Goal: Task Accomplishment & Management: Use online tool/utility

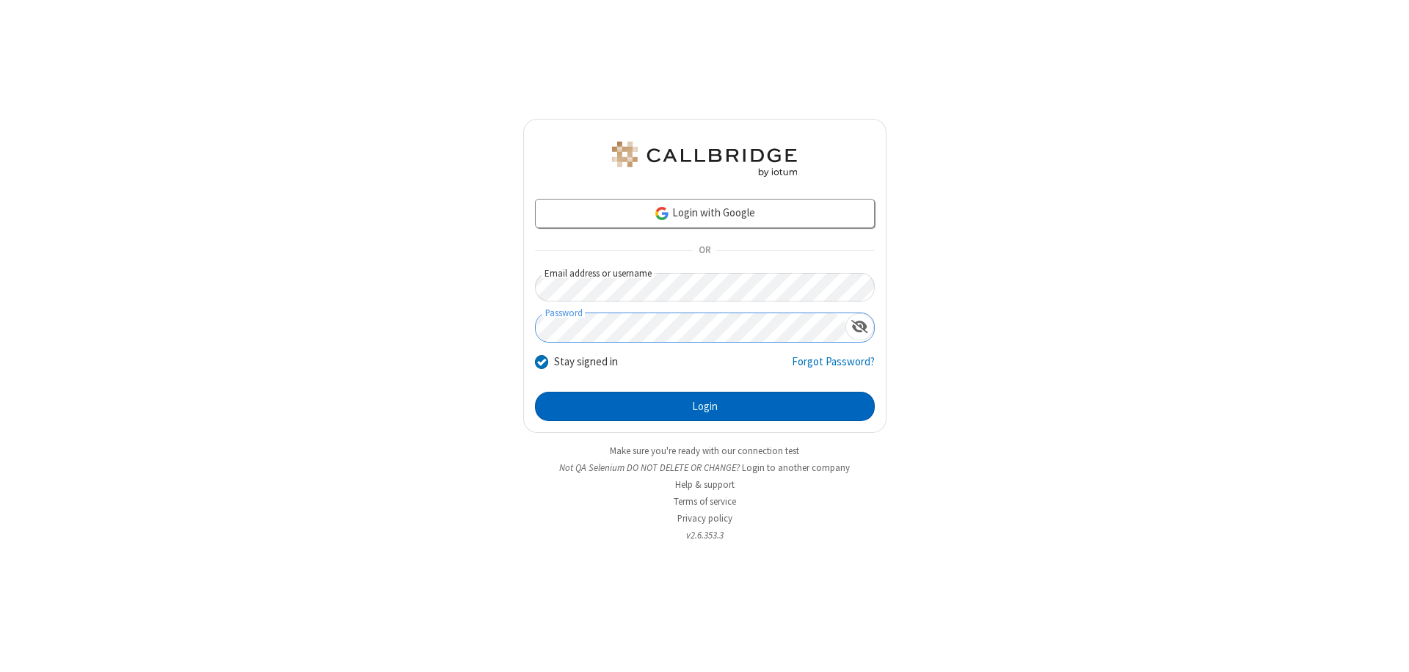
click at [704, 406] on button "Login" at bounding box center [705, 406] width 340 height 29
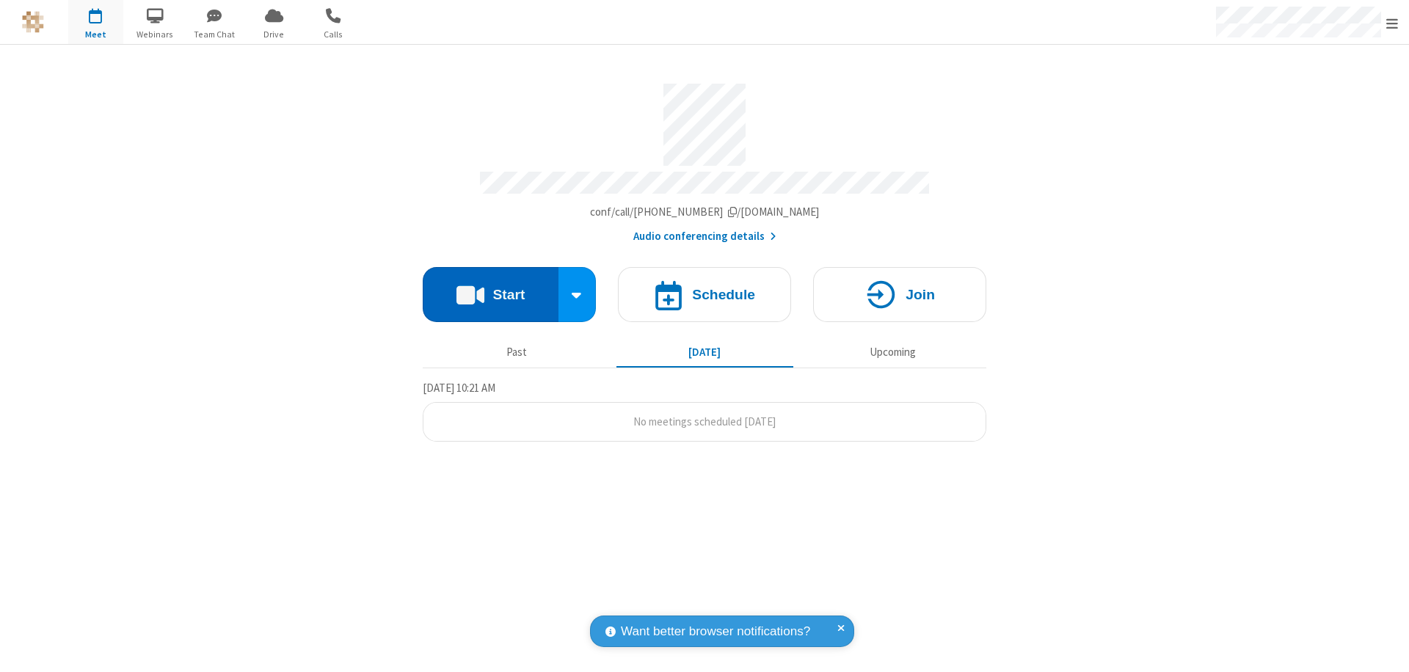
click at [490, 288] on button "Start" at bounding box center [491, 294] width 136 height 55
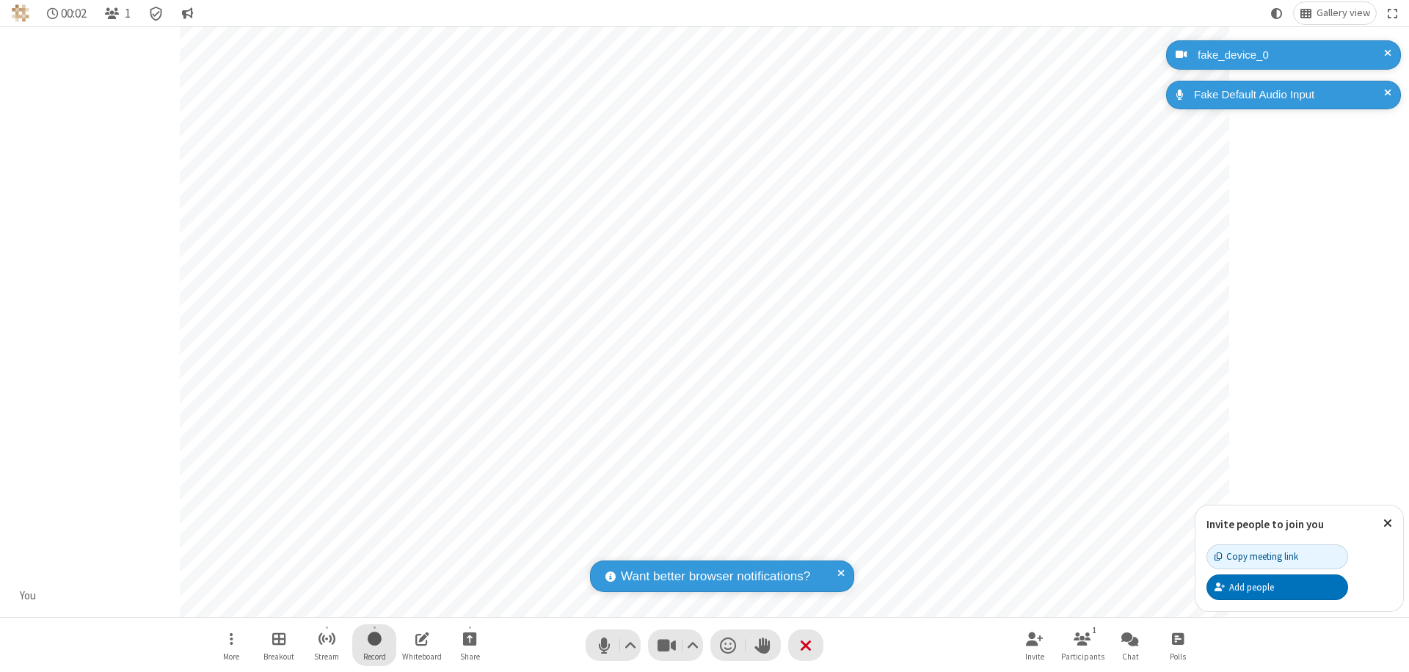
click at [374, 645] on span "Start recording" at bounding box center [375, 639] width 14 height 18
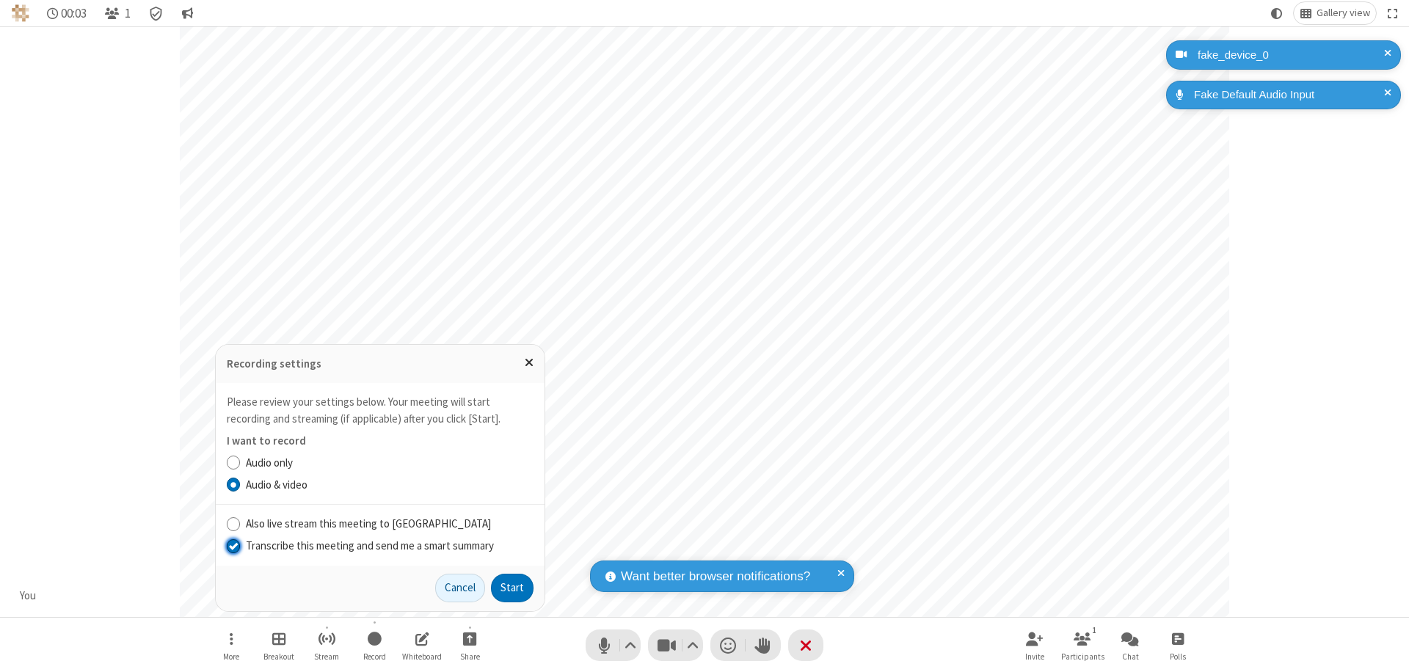
click at [233, 545] on input "Transcribe this meeting and send me a smart summary" at bounding box center [234, 545] width 14 height 15
click at [389, 484] on label "Audio & video" at bounding box center [390, 485] width 288 height 17
click at [241, 484] on input "Audio & video" at bounding box center [234, 484] width 14 height 15
click at [512, 588] on button "Start" at bounding box center [512, 588] width 43 height 29
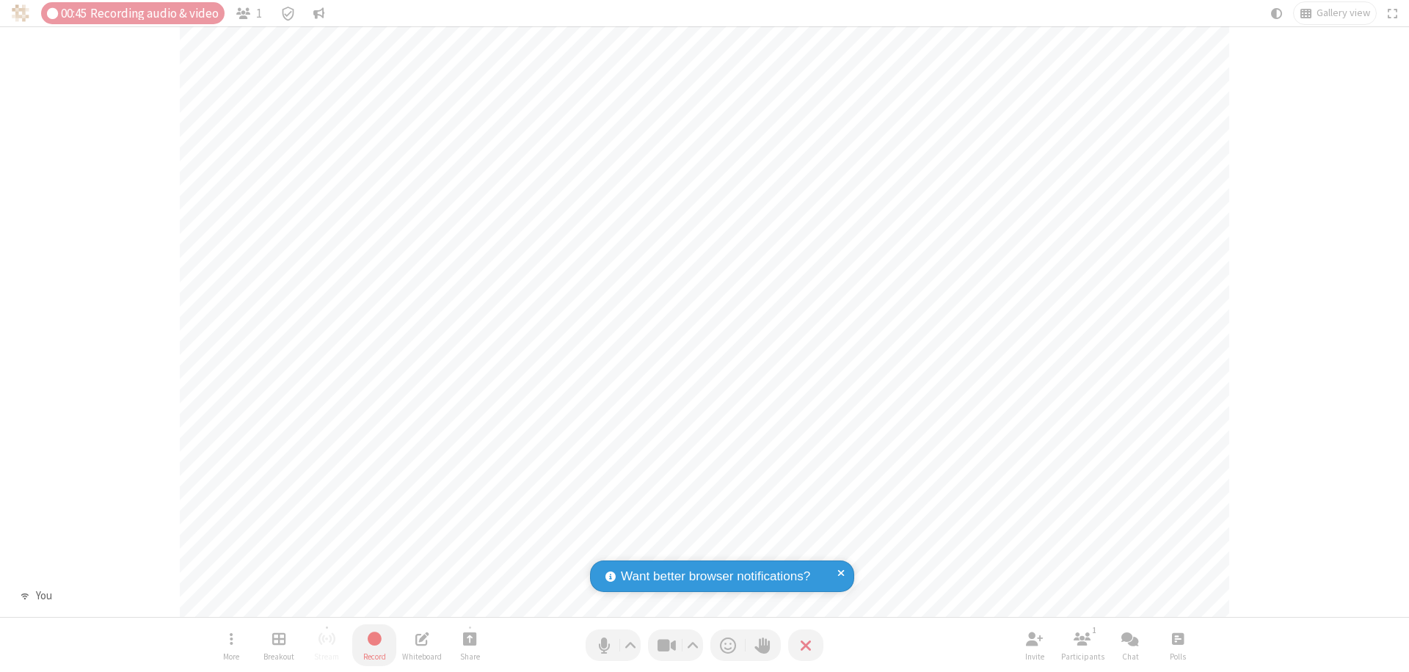
click at [374, 645] on span "Stop recording" at bounding box center [374, 639] width 17 height 18
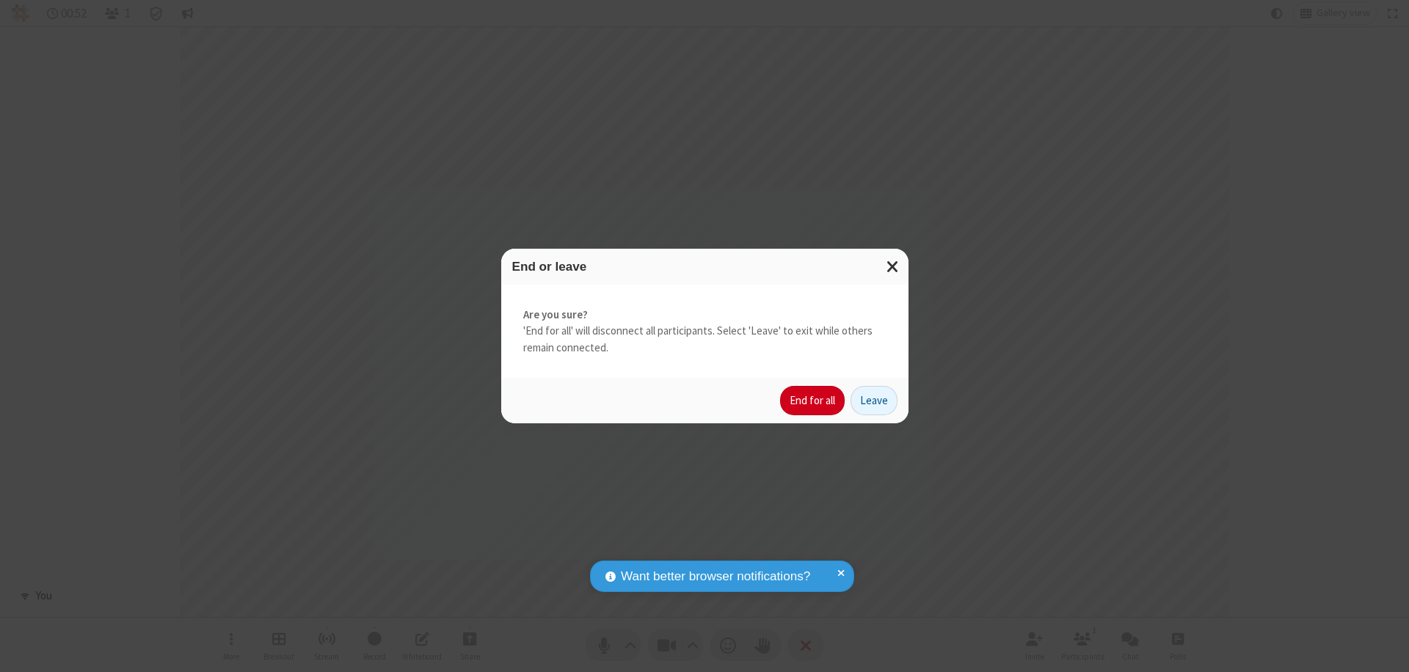
click at [813, 401] on button "End for all" at bounding box center [812, 400] width 65 height 29
